Goal: Task Accomplishment & Management: Manage account settings

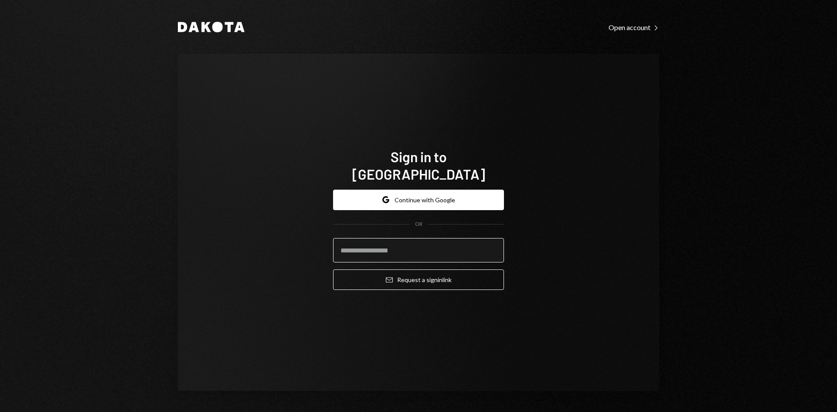
click at [454, 246] on input "email" at bounding box center [418, 250] width 171 height 24
click at [395, 245] on input "email" at bounding box center [418, 250] width 171 height 24
click at [400, 246] on input "email" at bounding box center [418, 250] width 171 height 24
type input "**********"
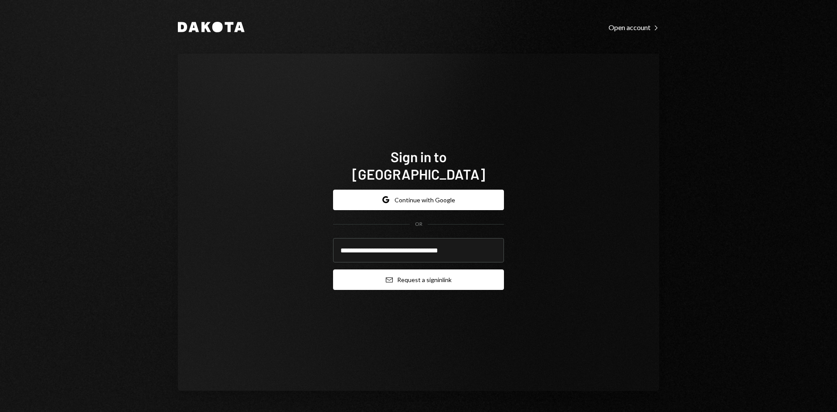
click at [414, 269] on button "Email Request a sign in link" at bounding box center [418, 279] width 171 height 20
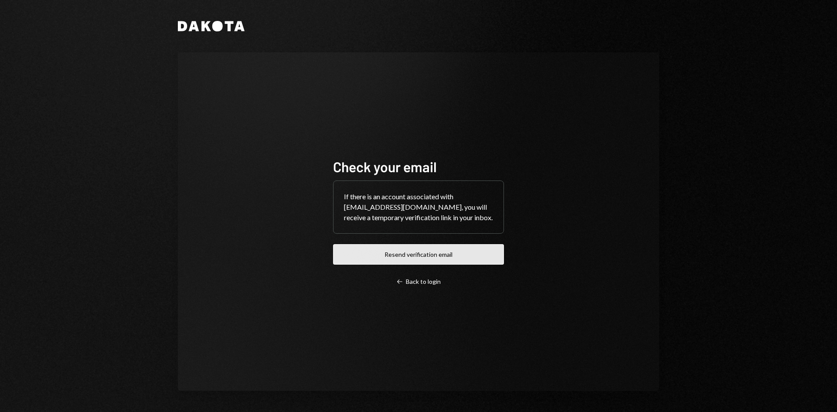
click at [436, 259] on button "Resend verification email" at bounding box center [418, 254] width 171 height 20
